Goal: Information Seeking & Learning: Learn about a topic

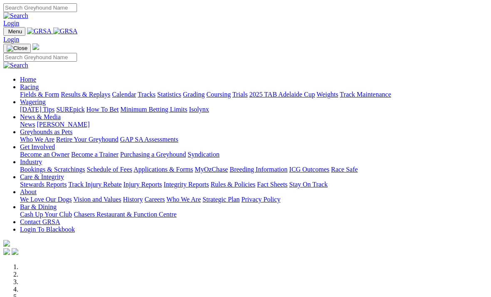
click at [39, 83] on link "Racing" at bounding box center [29, 86] width 19 height 7
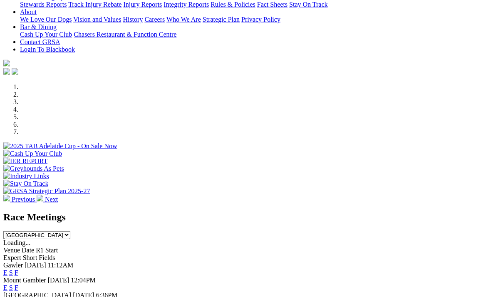
scroll to position [180, 0]
click at [18, 283] on link "F" at bounding box center [17, 286] width 4 height 7
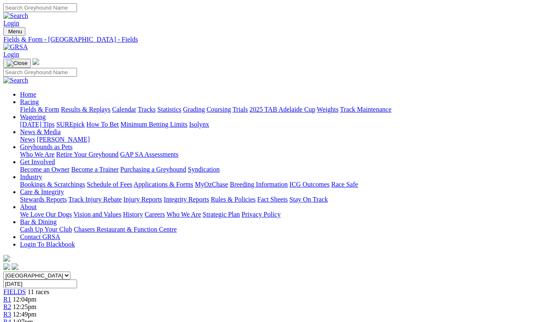
scroll to position [27, 0]
